Goal: Check status

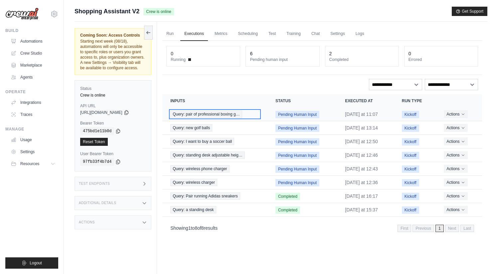
click at [251, 116] on div "Query: pair of professional boxing g…" at bounding box center [214, 114] width 89 height 7
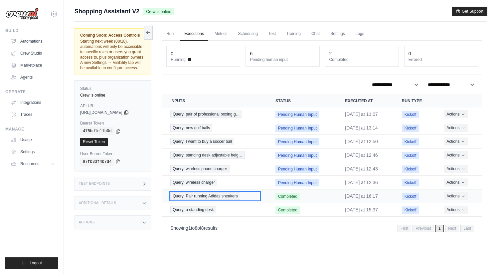
click at [211, 196] on span "Query: Pair running Adidas sneakers" at bounding box center [205, 195] width 70 height 7
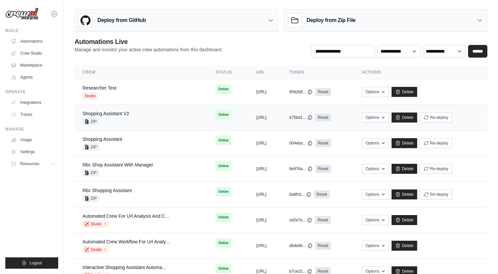
click at [164, 129] on td "Shopping Assistant V2 ZIP" at bounding box center [141, 118] width 133 height 26
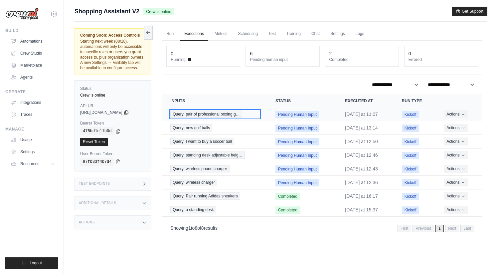
click at [229, 113] on span "Query: pair of professional boxing g…" at bounding box center [206, 114] width 72 height 7
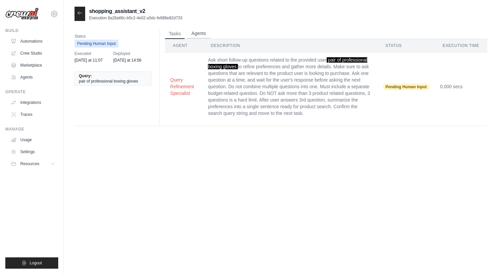
click at [208, 31] on button "Agents" at bounding box center [198, 34] width 23 height 10
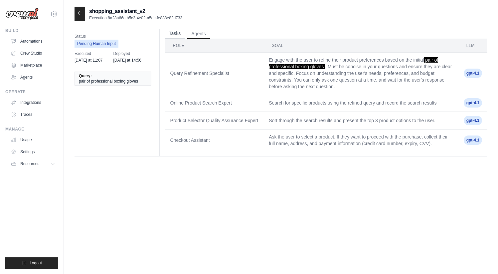
click at [175, 33] on button "Tasks" at bounding box center [175, 34] width 20 height 10
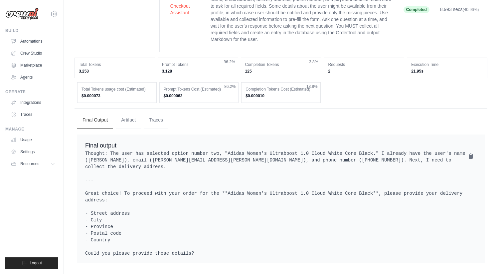
scroll to position [239, 0]
click at [154, 115] on button "Traces" at bounding box center [156, 120] width 25 height 18
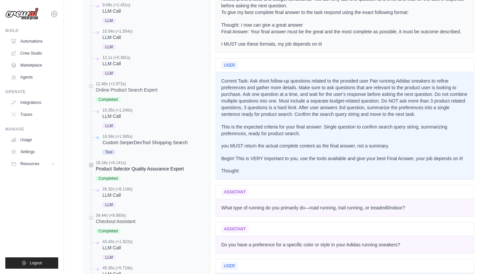
scroll to position [582, 0]
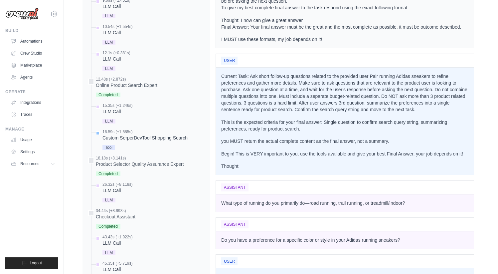
click at [153, 141] on div "Custom SerperDevTool Shopping Search" at bounding box center [145, 138] width 85 height 7
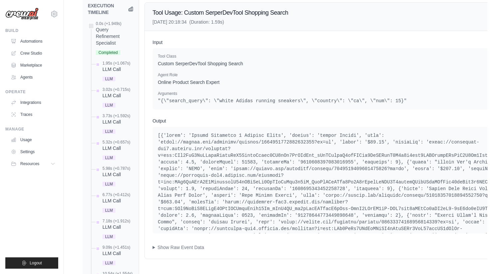
scroll to position [321, 0]
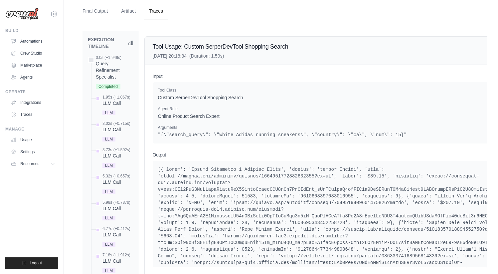
click at [221, 101] on p "Custom SerperDevTool Shopping Search" at bounding box center [345, 97] width 375 height 7
